Goal: Check status: Check status

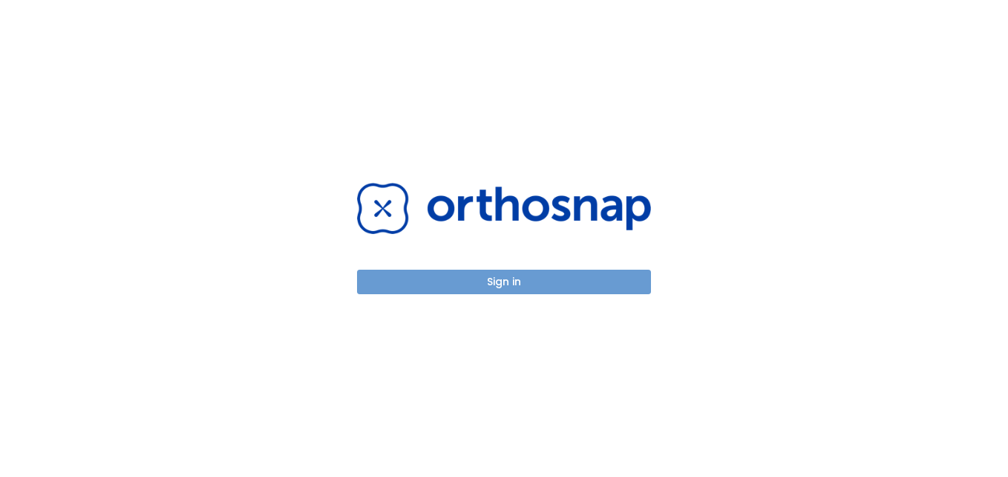
click at [609, 284] on button "Sign in" at bounding box center [504, 281] width 294 height 24
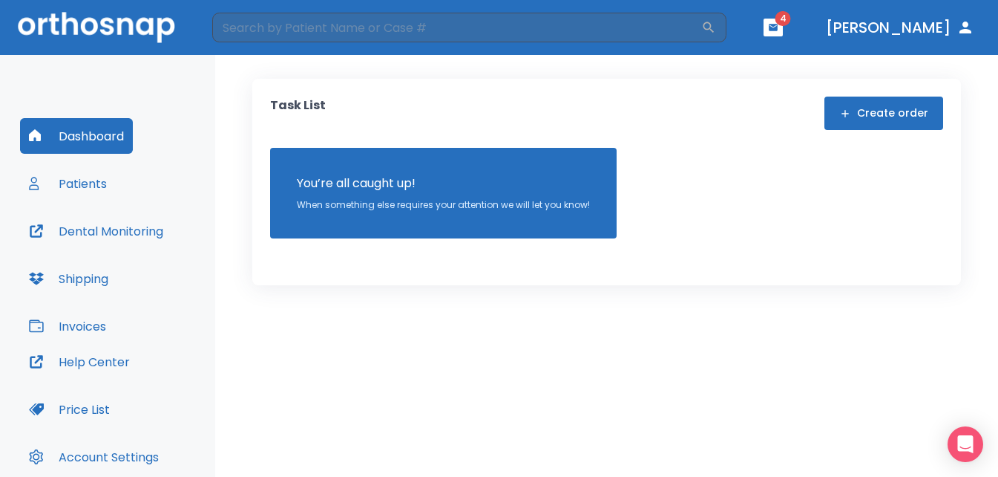
click at [779, 27] on icon "button" at bounding box center [773, 27] width 10 height 10
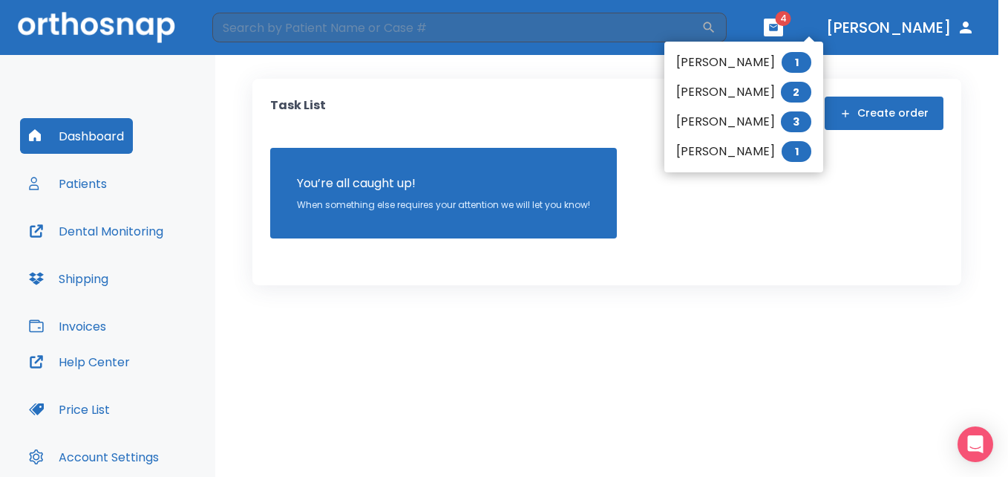
click at [690, 313] on div at bounding box center [504, 238] width 1008 height 477
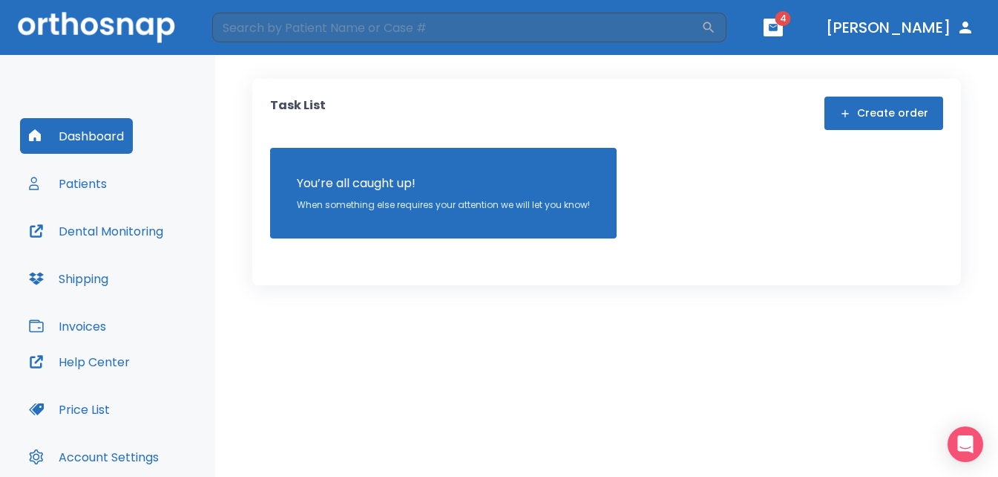
click at [942, 24] on button "[PERSON_NAME]" at bounding box center [900, 27] width 160 height 27
click at [967, 28] on icon "button" at bounding box center [966, 28] width 18 height 18
click at [83, 182] on button "Patients" at bounding box center [68, 184] width 96 height 36
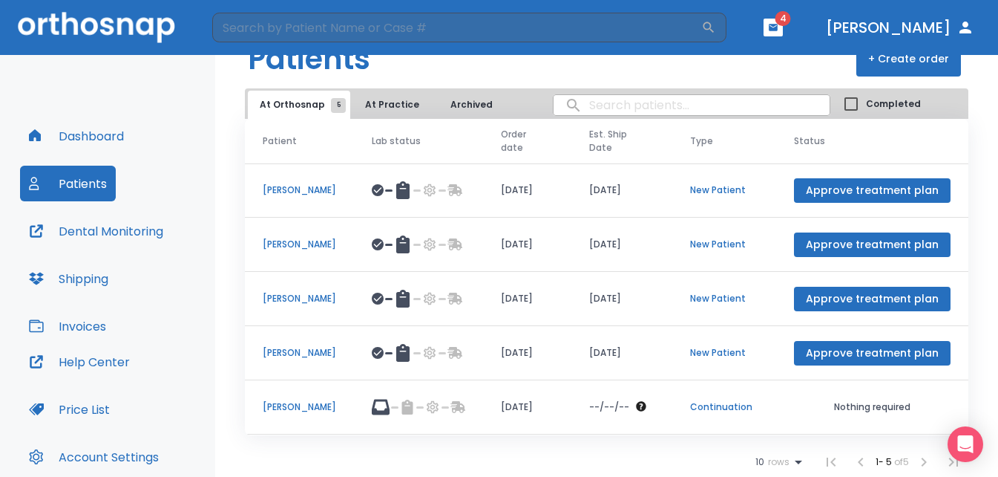
scroll to position [107, 0]
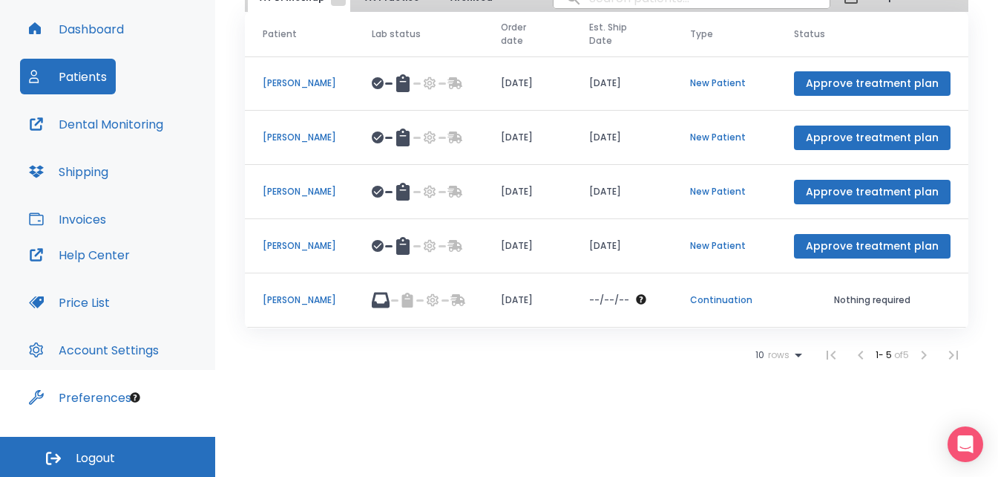
click at [281, 297] on p "[PERSON_NAME]" at bounding box center [299, 299] width 73 height 13
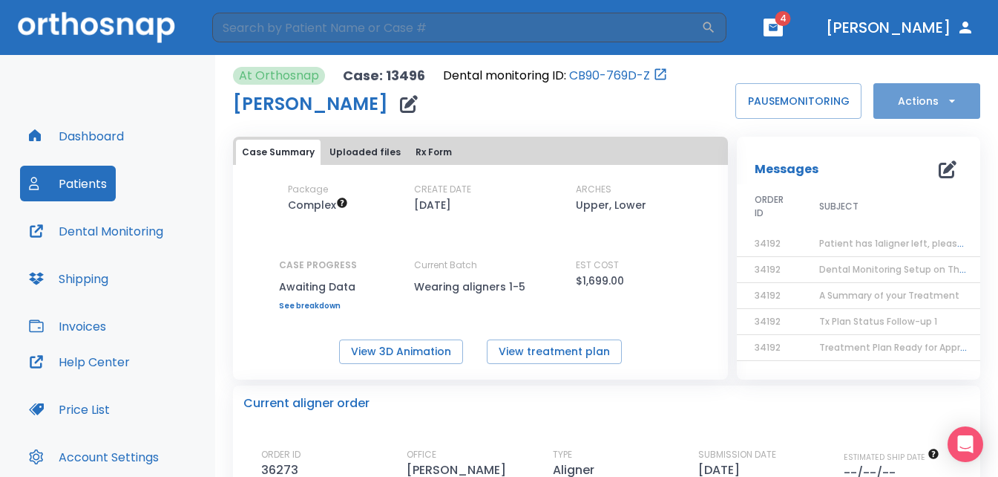
click at [915, 100] on button "Actions" at bounding box center [927, 101] width 107 height 36
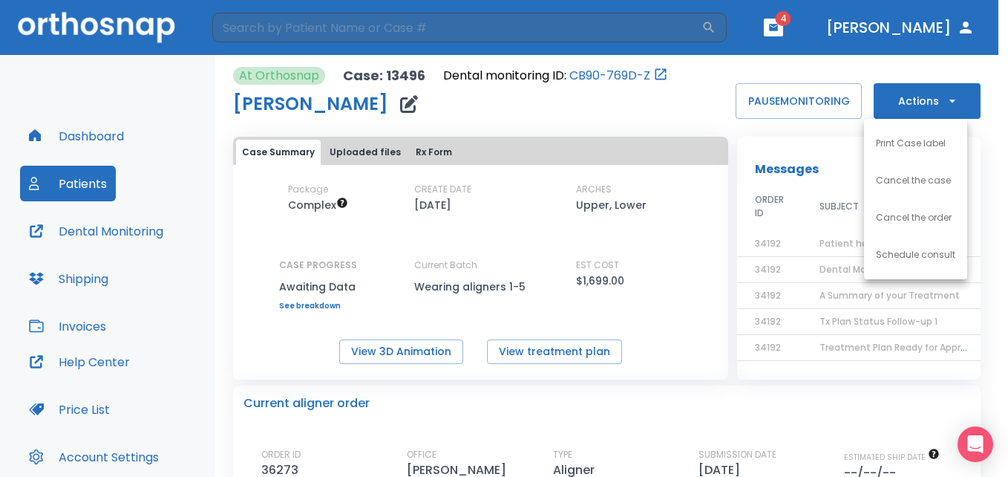
click at [598, 419] on div at bounding box center [504, 238] width 1008 height 477
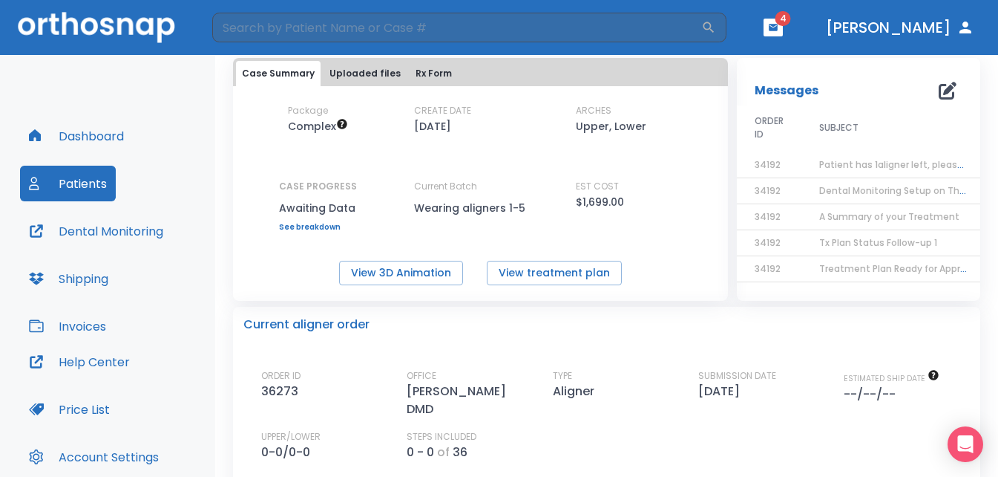
scroll to position [74, 0]
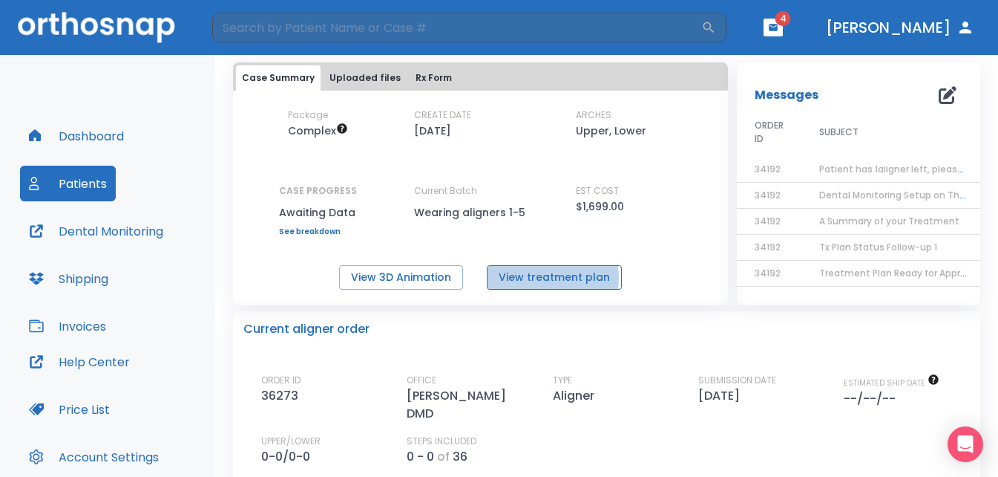
click at [541, 278] on button "View treatment plan" at bounding box center [554, 277] width 135 height 24
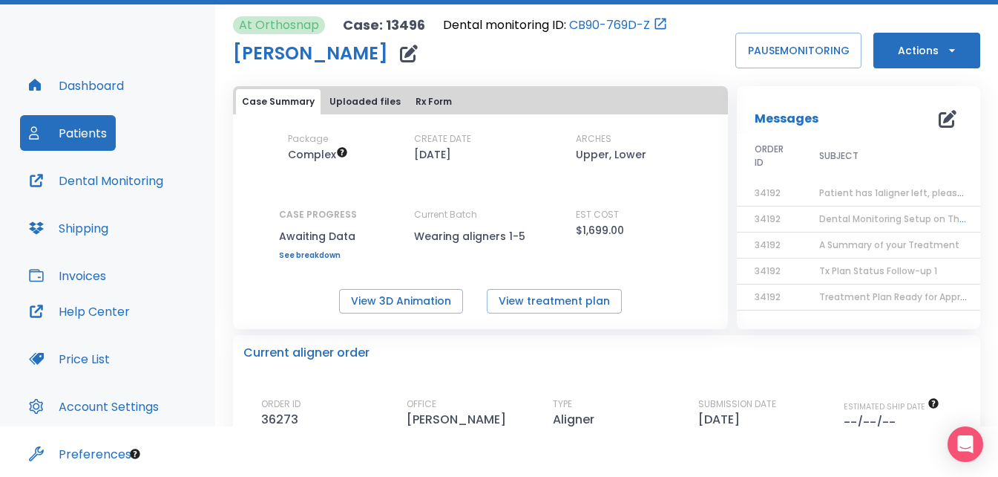
scroll to position [0, 0]
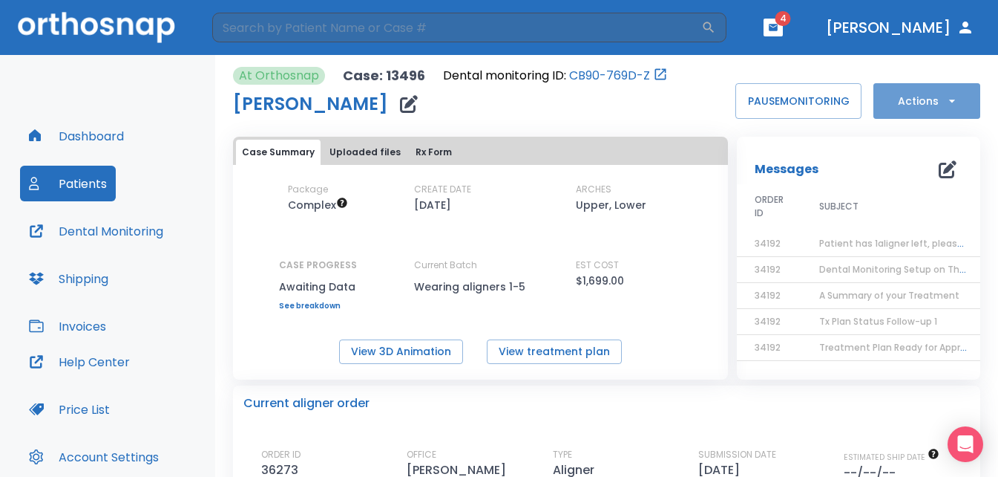
click at [929, 104] on button "Actions" at bounding box center [927, 101] width 107 height 36
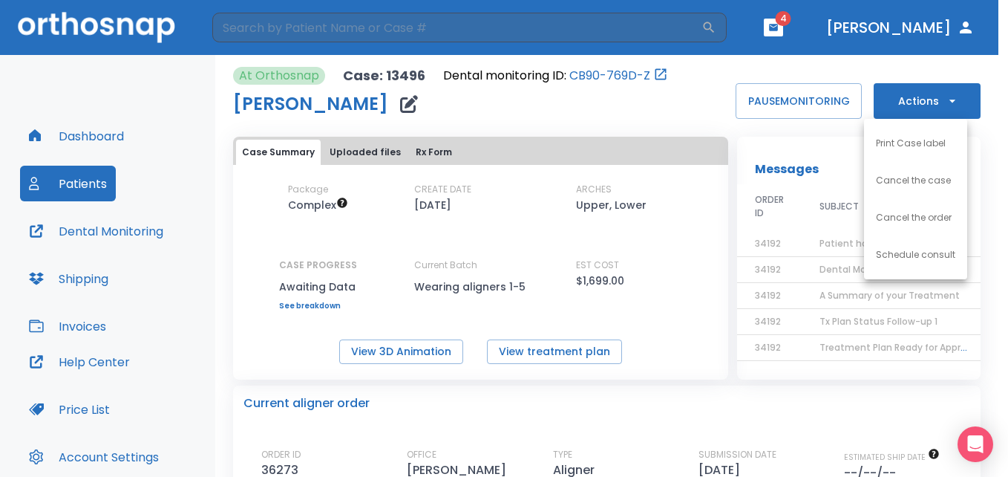
click at [649, 114] on div at bounding box center [504, 238] width 1008 height 477
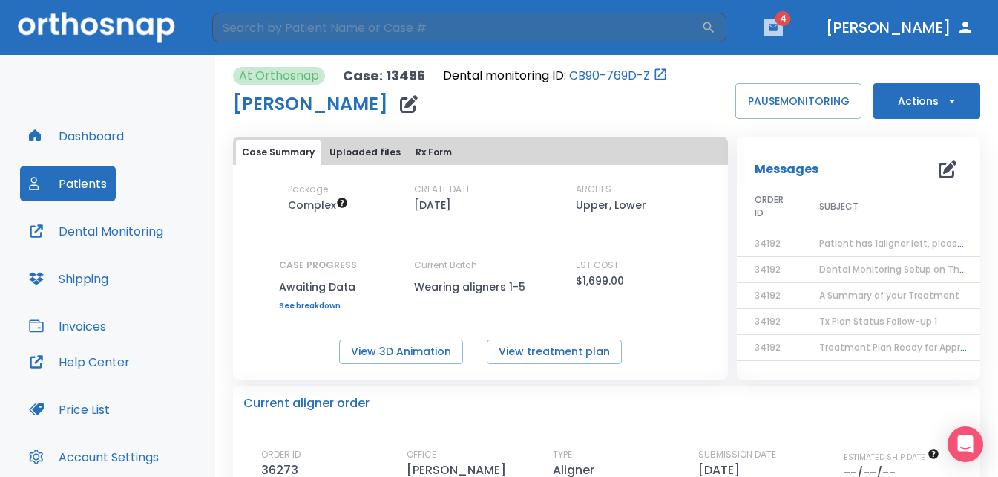
click at [778, 29] on icon "button" at bounding box center [773, 27] width 9 height 7
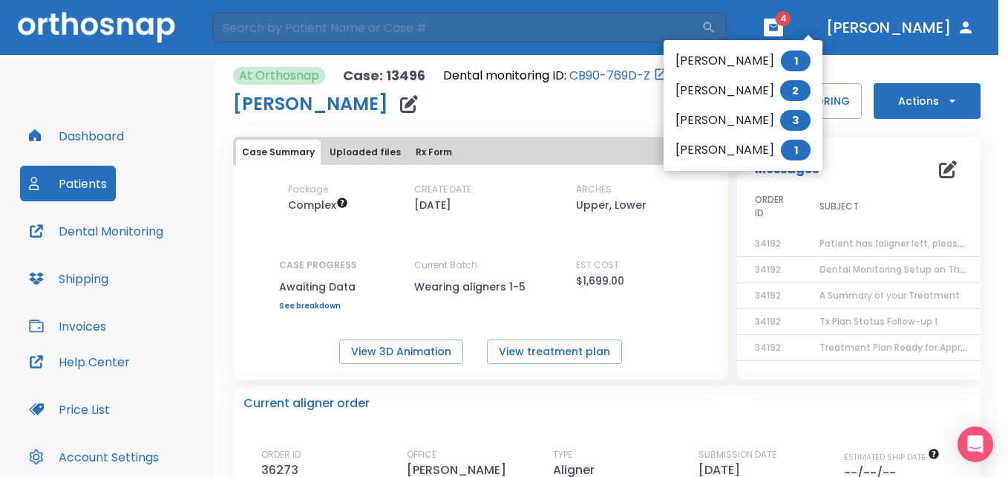
click at [84, 136] on div at bounding box center [504, 238] width 1008 height 477
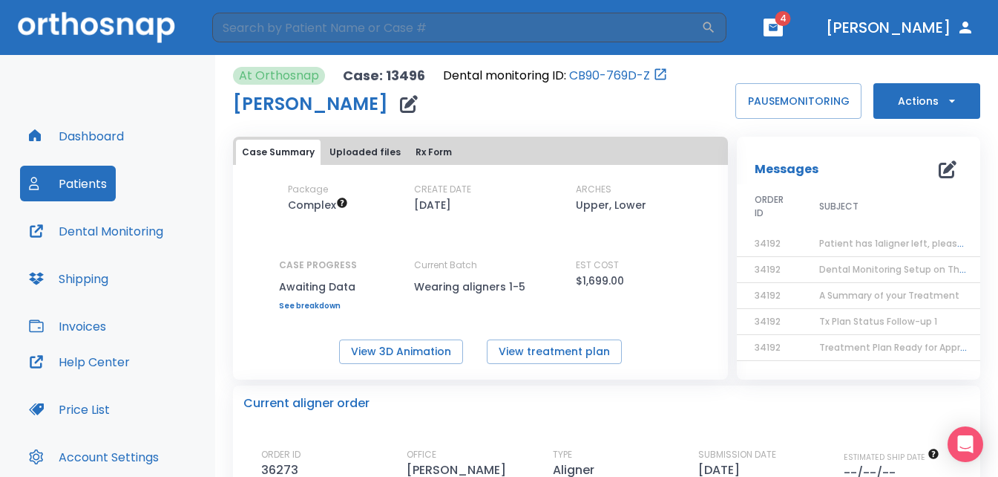
click at [84, 136] on button "Dashboard" at bounding box center [76, 136] width 113 height 36
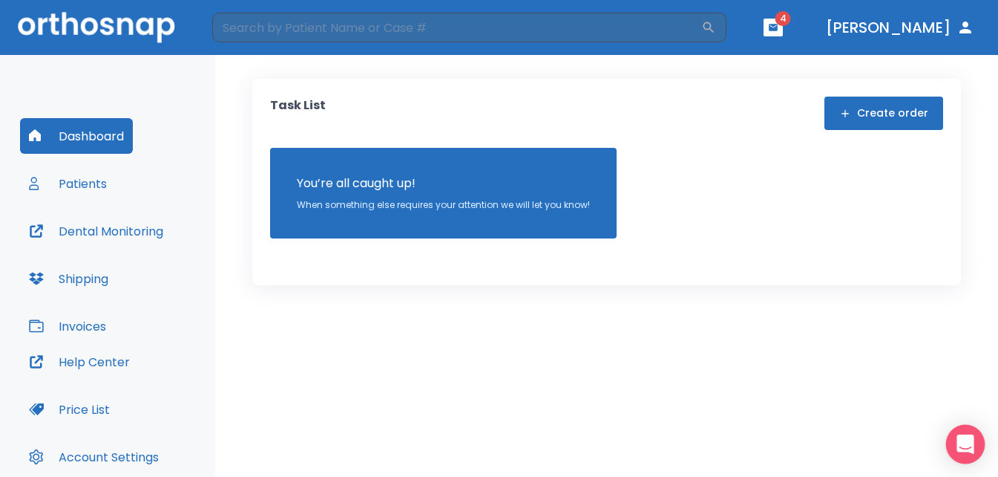
click at [970, 445] on icon "Open Intercom Messenger" at bounding box center [965, 443] width 17 height 19
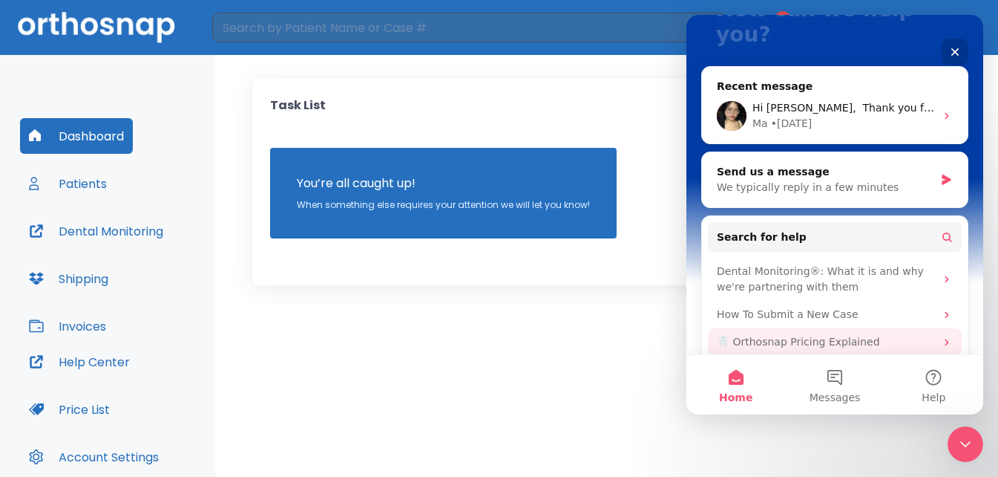
scroll to position [182, 0]
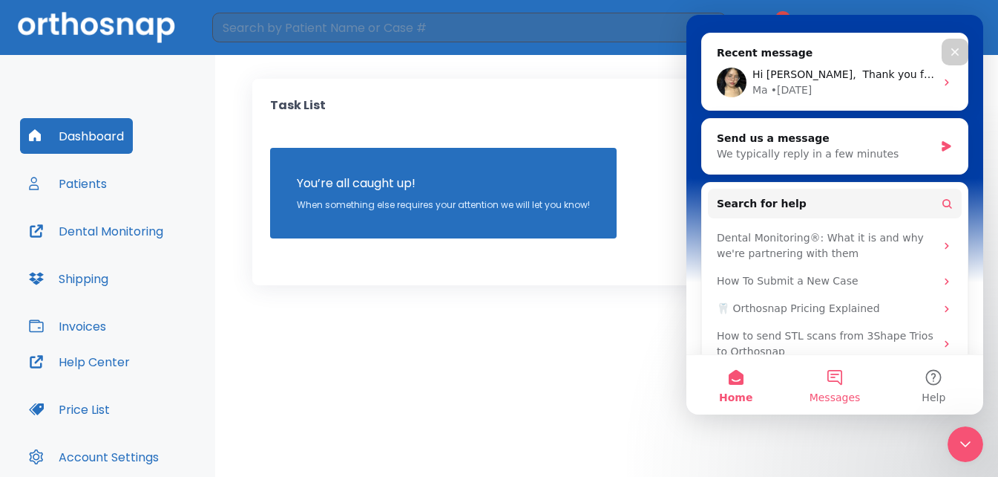
click at [835, 373] on button "Messages" at bounding box center [834, 384] width 99 height 59
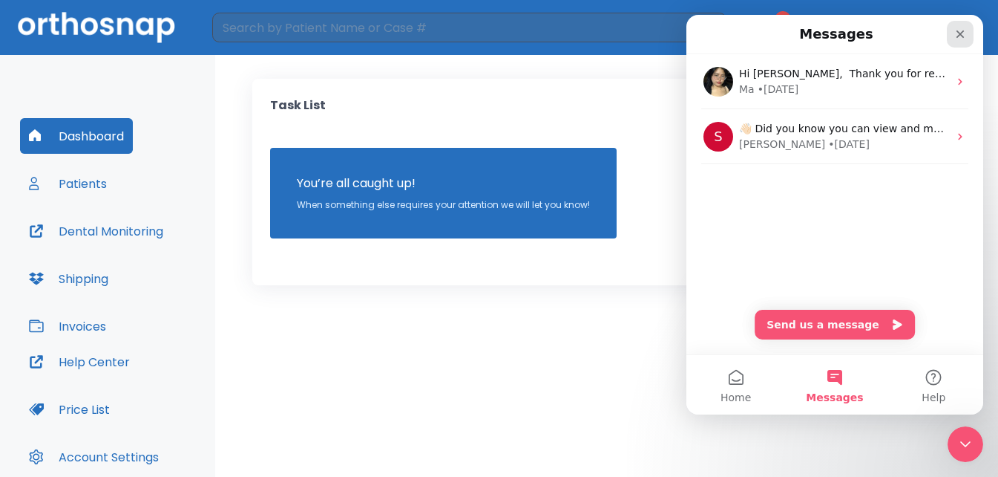
click at [963, 37] on icon "Close" at bounding box center [961, 34] width 8 height 8
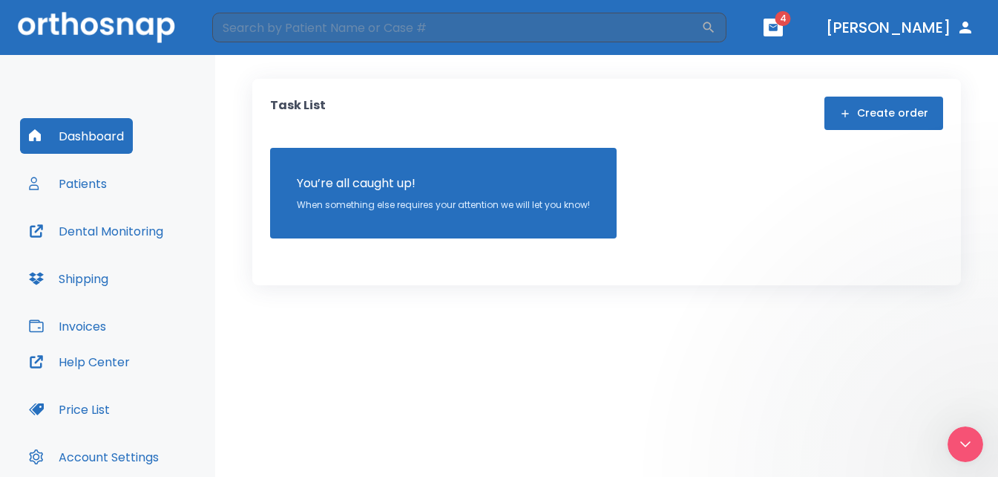
scroll to position [0, 0]
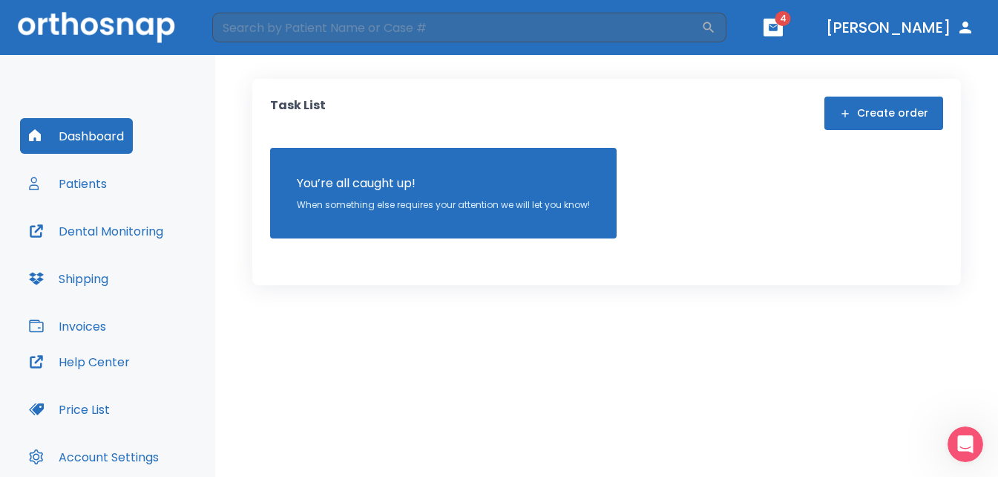
click at [969, 23] on icon "button" at bounding box center [966, 28] width 18 height 18
click at [64, 362] on button "Help Center" at bounding box center [79, 362] width 119 height 36
click at [97, 185] on button "Patients" at bounding box center [68, 184] width 96 height 36
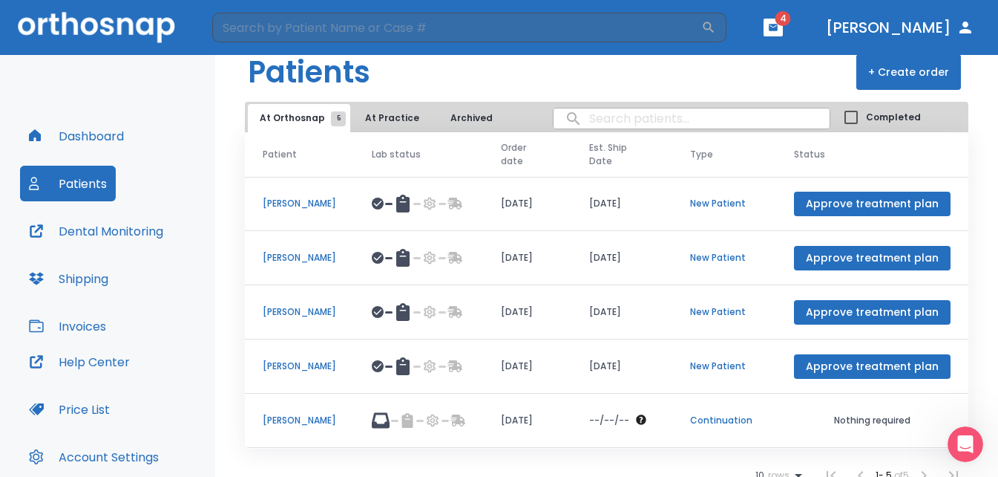
scroll to position [37, 0]
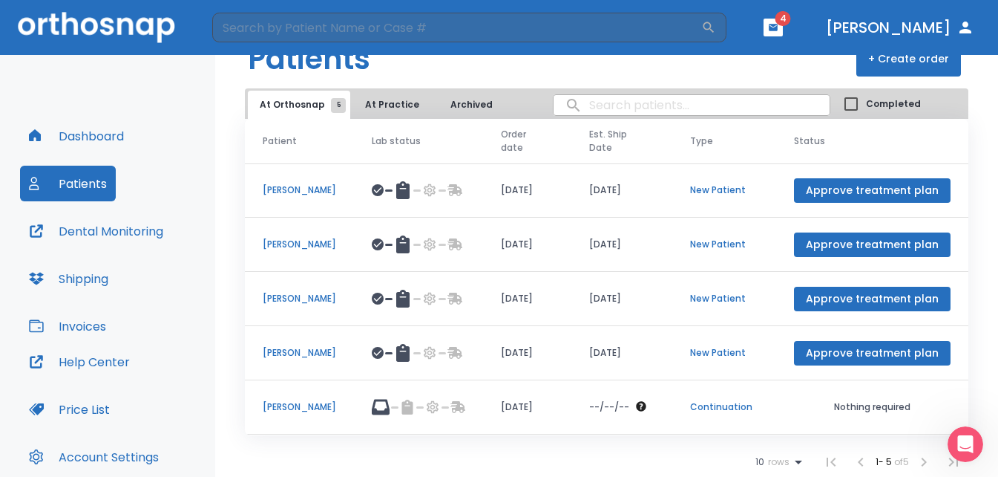
click at [295, 406] on p "[PERSON_NAME]" at bounding box center [299, 406] width 73 height 13
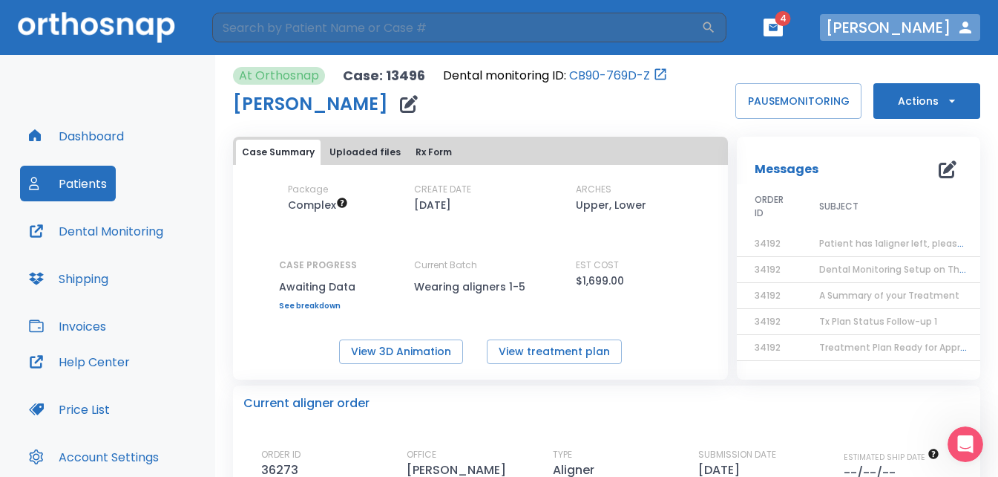
click at [964, 30] on icon "button" at bounding box center [966, 28] width 12 height 12
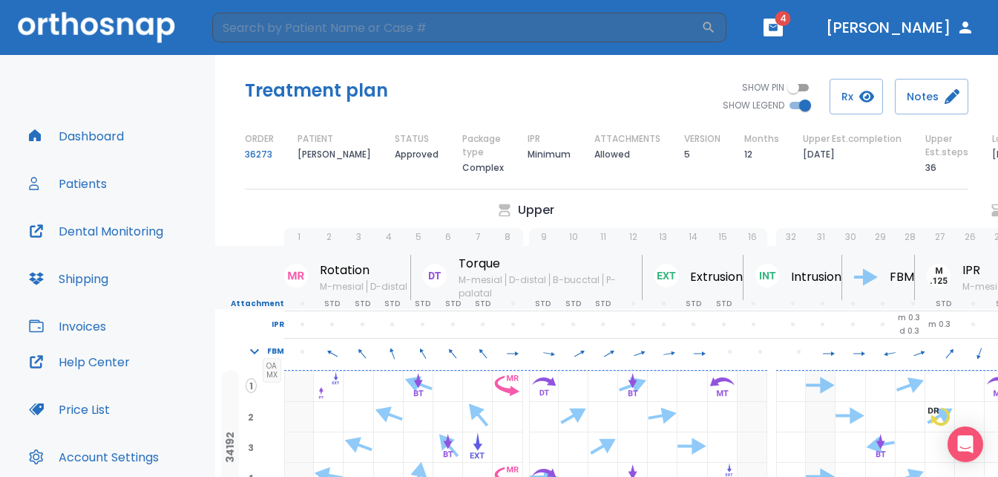
scroll to position [134, 0]
